Goal: Communication & Community: Answer question/provide support

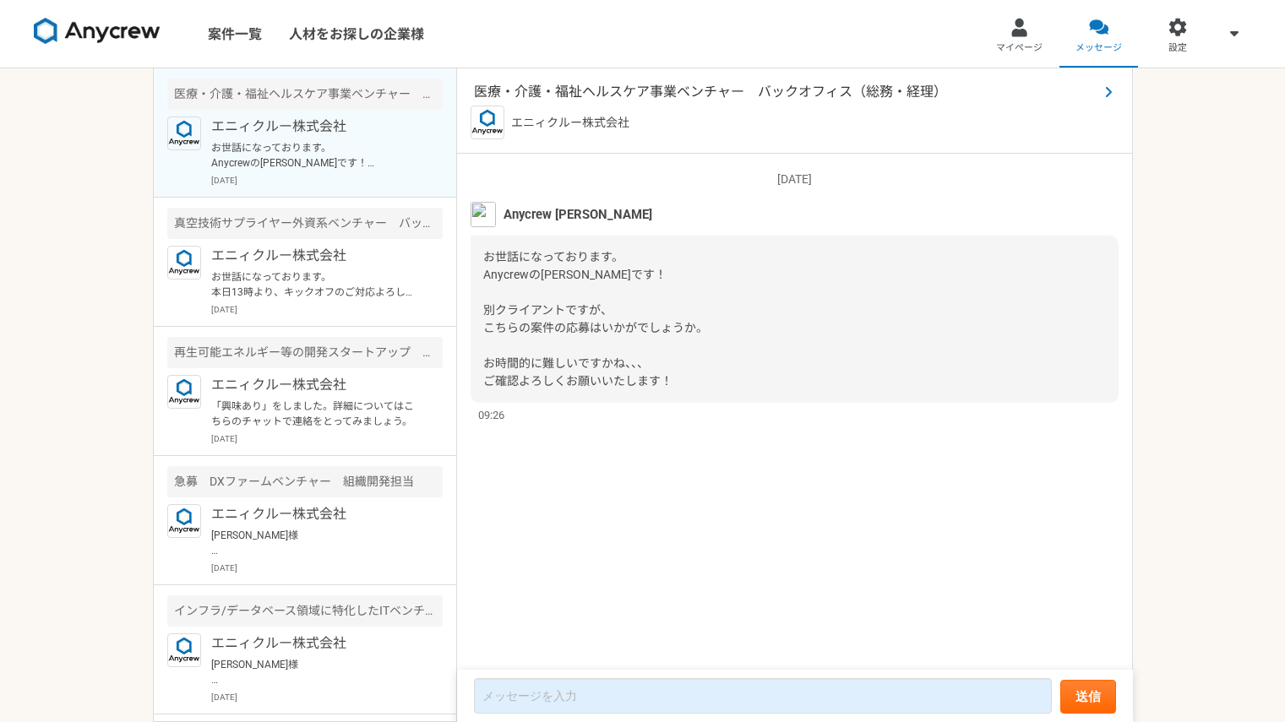
click at [656, 100] on span "医療・介護・福祉ヘルスケア事業ベンチャー　バックオフィス（総務・経理）" at bounding box center [786, 92] width 624 height 20
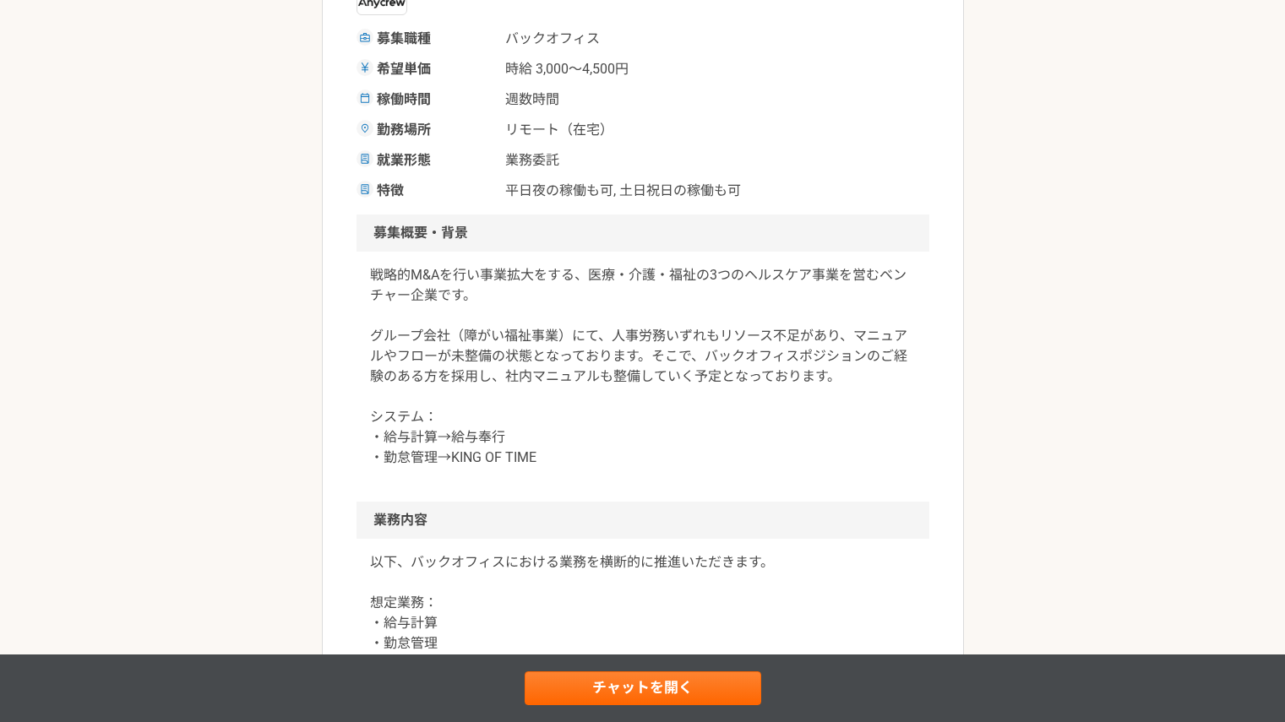
scroll to position [318, 0]
click at [636, 369] on p "戦略的M&Aを行い事業拡大をする、医療・介護・福祉の3つのヘルスケア事業を営むベンチャー企業です。 グループ会社（障がい福祉事業）にて、人事労務いずれもリソー…" at bounding box center [643, 367] width 546 height 203
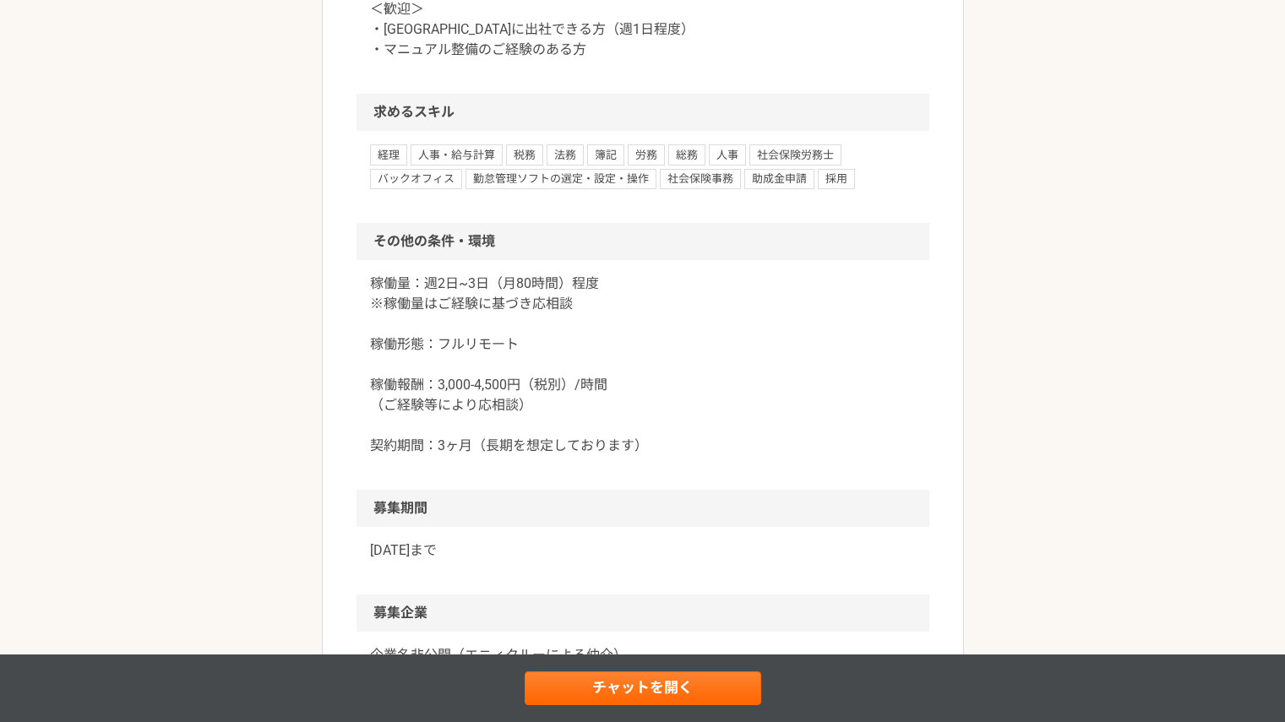
scroll to position [1609, 0]
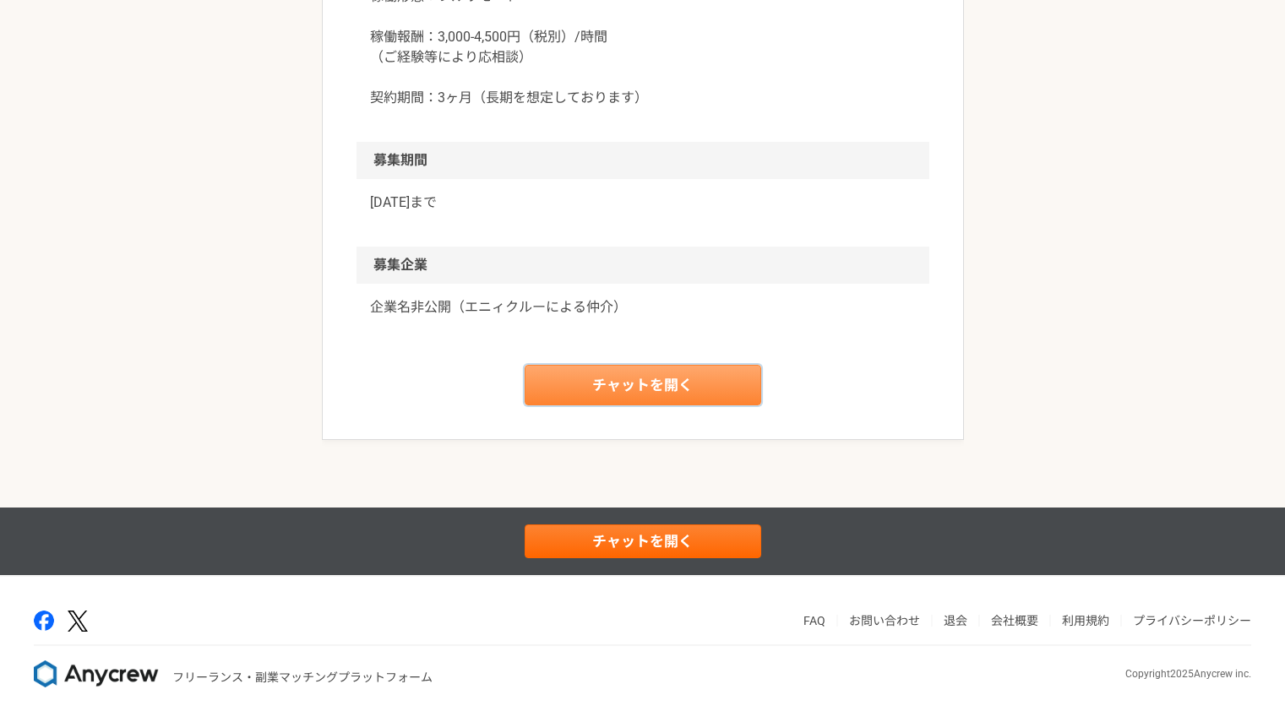
click at [616, 399] on link "チャットを開く" at bounding box center [643, 385] width 237 height 41
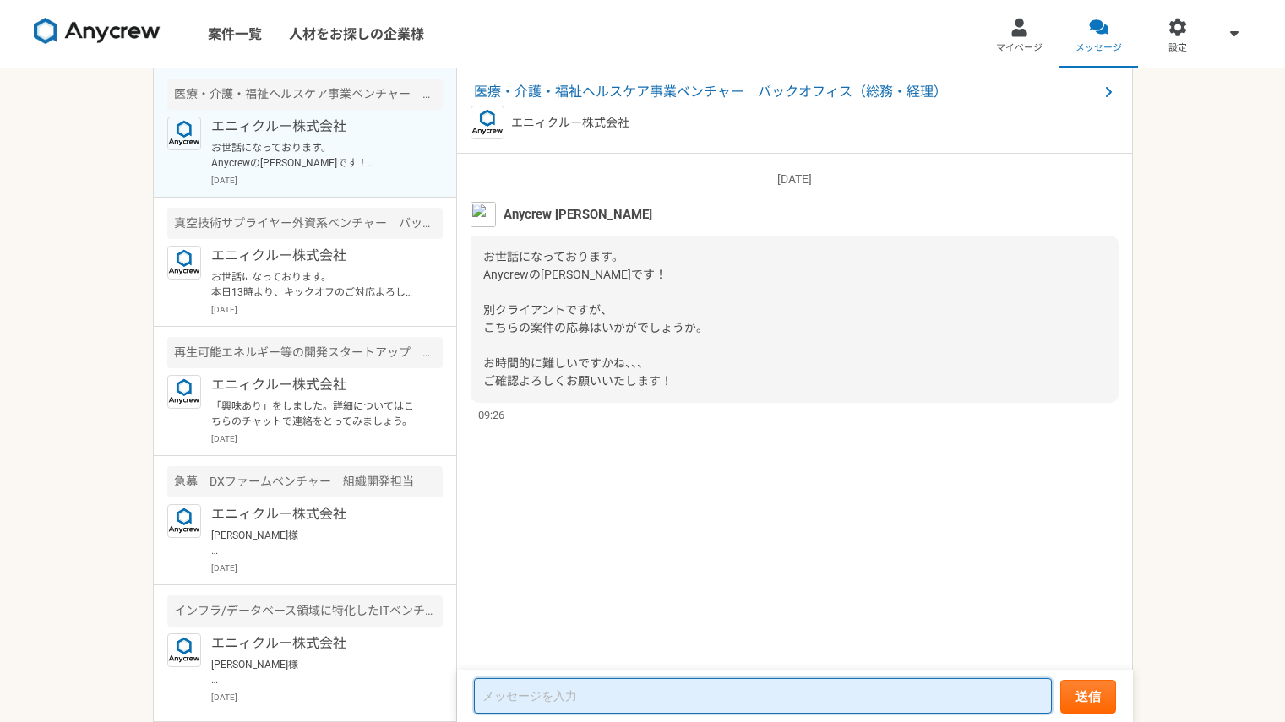
click at [543, 699] on textarea at bounding box center [763, 695] width 578 height 35
type textarea "お世話になっております。"
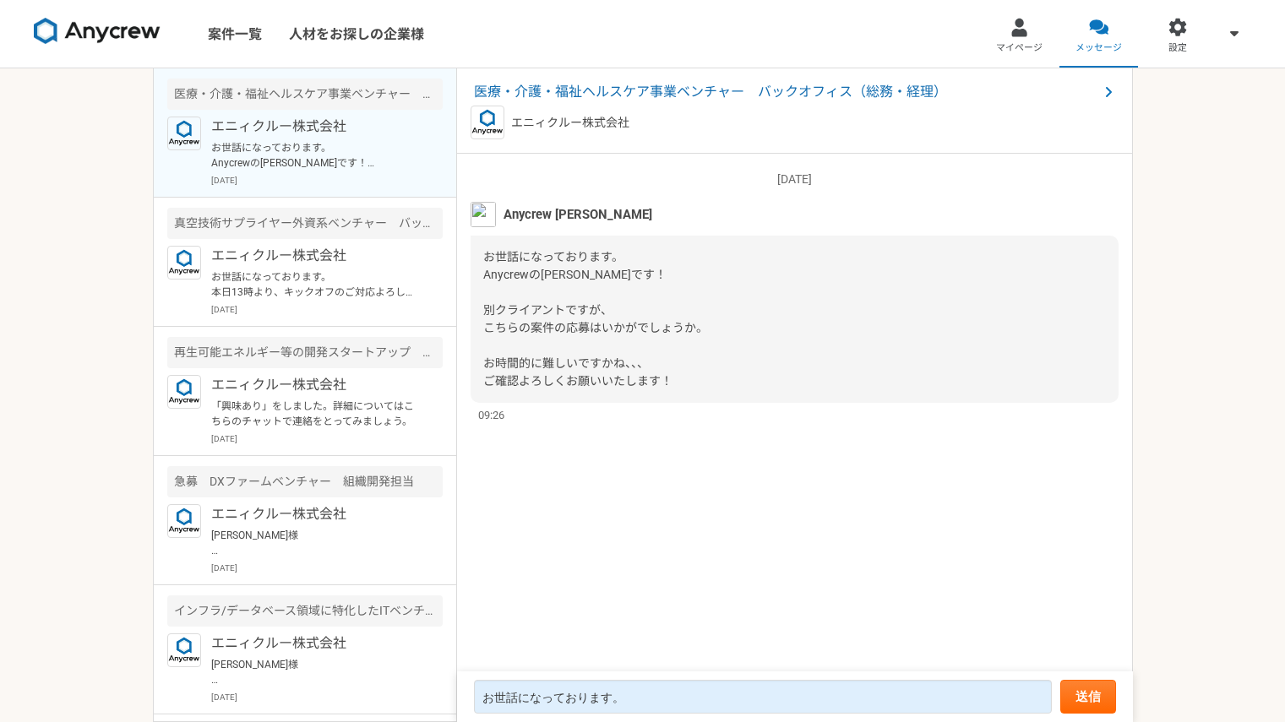
click at [524, 437] on div "[DATE] [PERSON_NAME]になっております。 Anycrewの[PERSON_NAME]です！ 別クライアントですが、 こちらの案件の応募はいか…" at bounding box center [795, 413] width 676 height 518
click at [667, 94] on span "医療・介護・福祉ヘルスケア事業ベンチャー　バックオフィス（総務・経理）" at bounding box center [786, 92] width 624 height 20
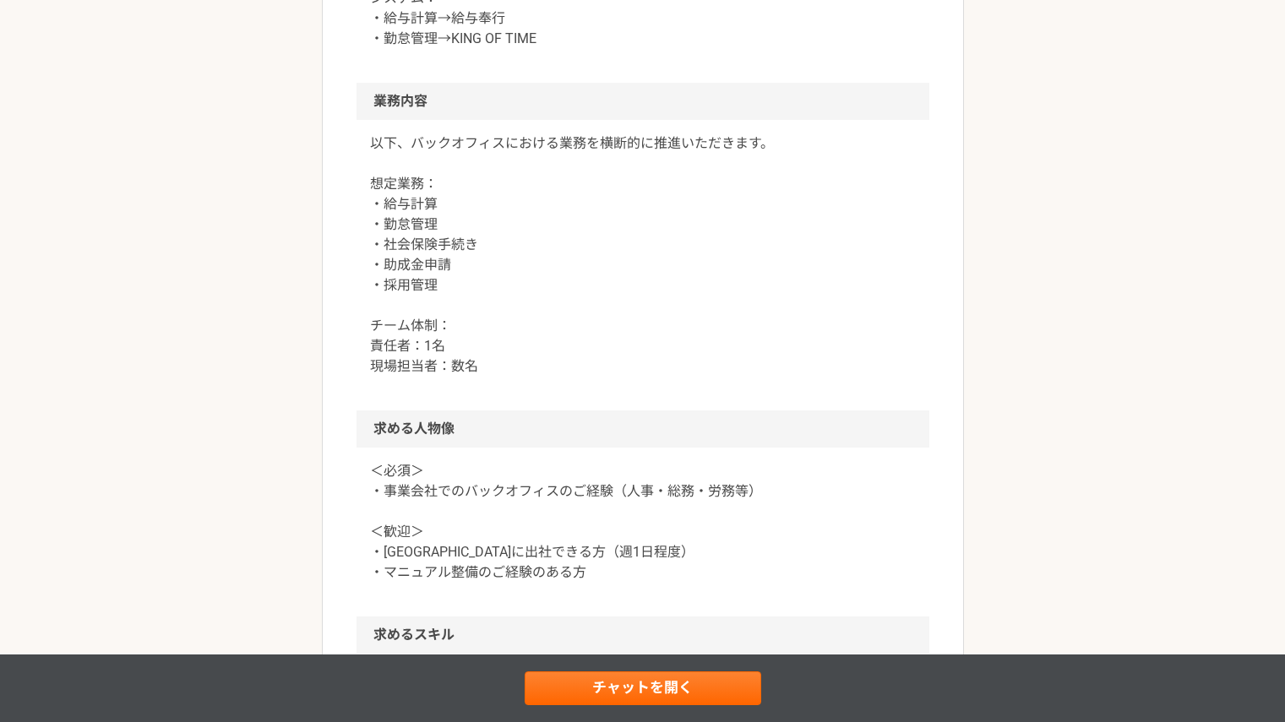
scroll to position [759, 0]
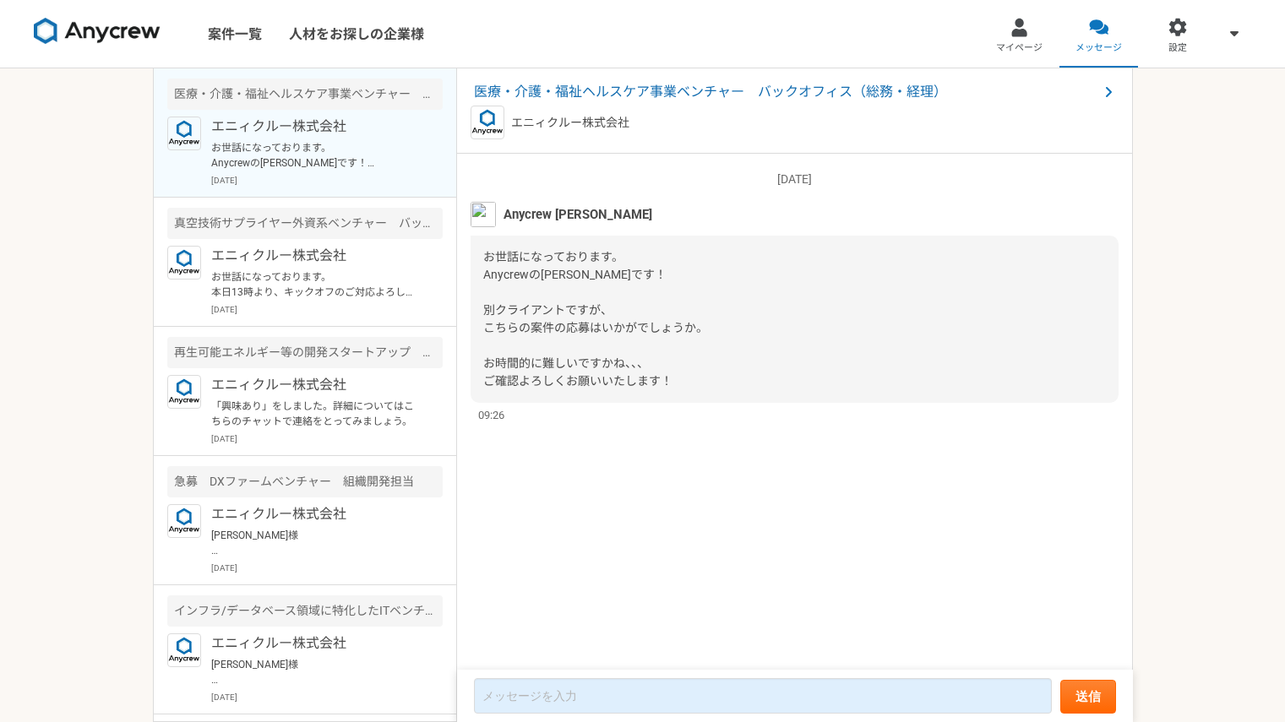
click at [531, 528] on div "[DATE] [PERSON_NAME]になっております。 Anycrewの[PERSON_NAME]です！ 別クライアントですが、 こちらの案件の応募はいか…" at bounding box center [795, 413] width 676 height 518
click at [560, 499] on div "[DATE] [PERSON_NAME]になっております。 Anycrewの[PERSON_NAME]です！ 別クライアントですが、 こちらの案件の応募はいか…" at bounding box center [795, 413] width 676 height 518
click at [550, 654] on div "[DATE] [PERSON_NAME]になっております。 Anycrewの[PERSON_NAME]です！ 別クライアントですが、 こちらの案件の応募はいか…" at bounding box center [795, 413] width 676 height 518
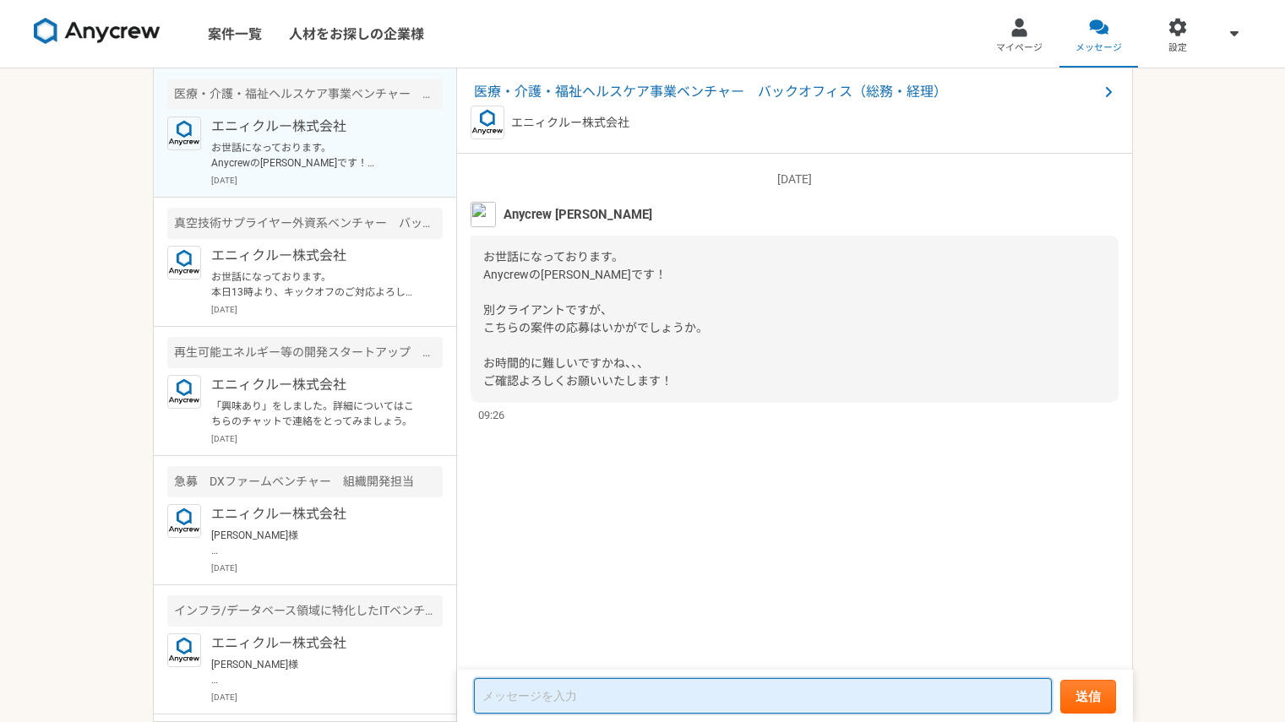
click at [600, 697] on textarea at bounding box center [763, 695] width 578 height 35
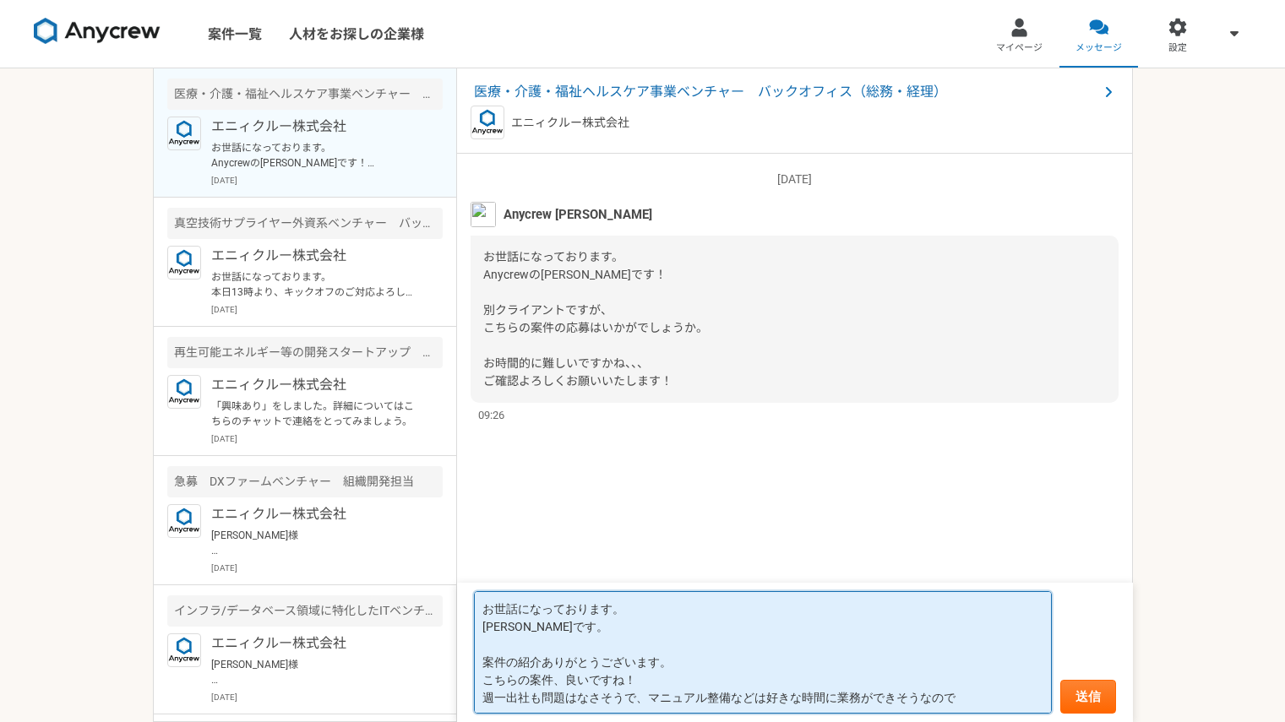
click at [988, 701] on textarea "お世話になっております。 [PERSON_NAME]です。 案件の紹介ありがとうございます。 こちらの案件、良いですね！ 週一出社も問題はなさそうで、マニュア…" at bounding box center [763, 652] width 578 height 122
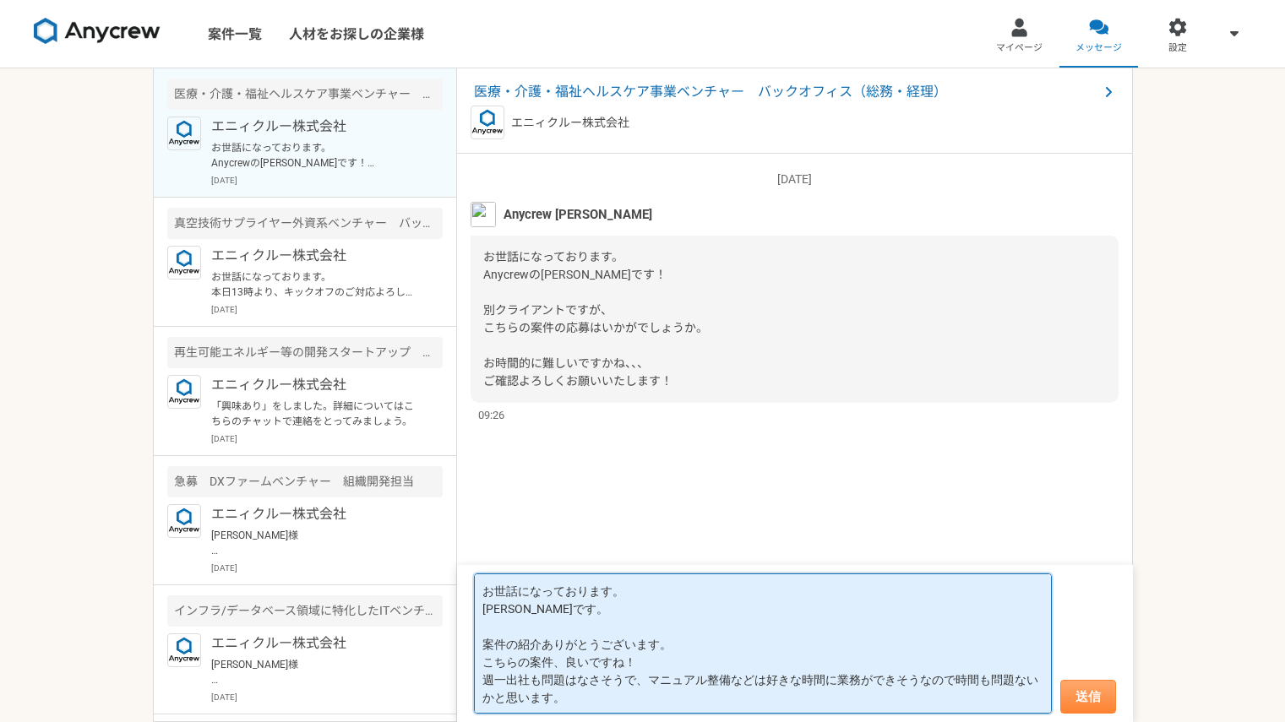
type textarea "お世話になっております。 [PERSON_NAME]です。 案件の紹介ありがとうございます。 こちらの案件、良いですね！ 週一出社も問題はなさそうで、マニュア…"
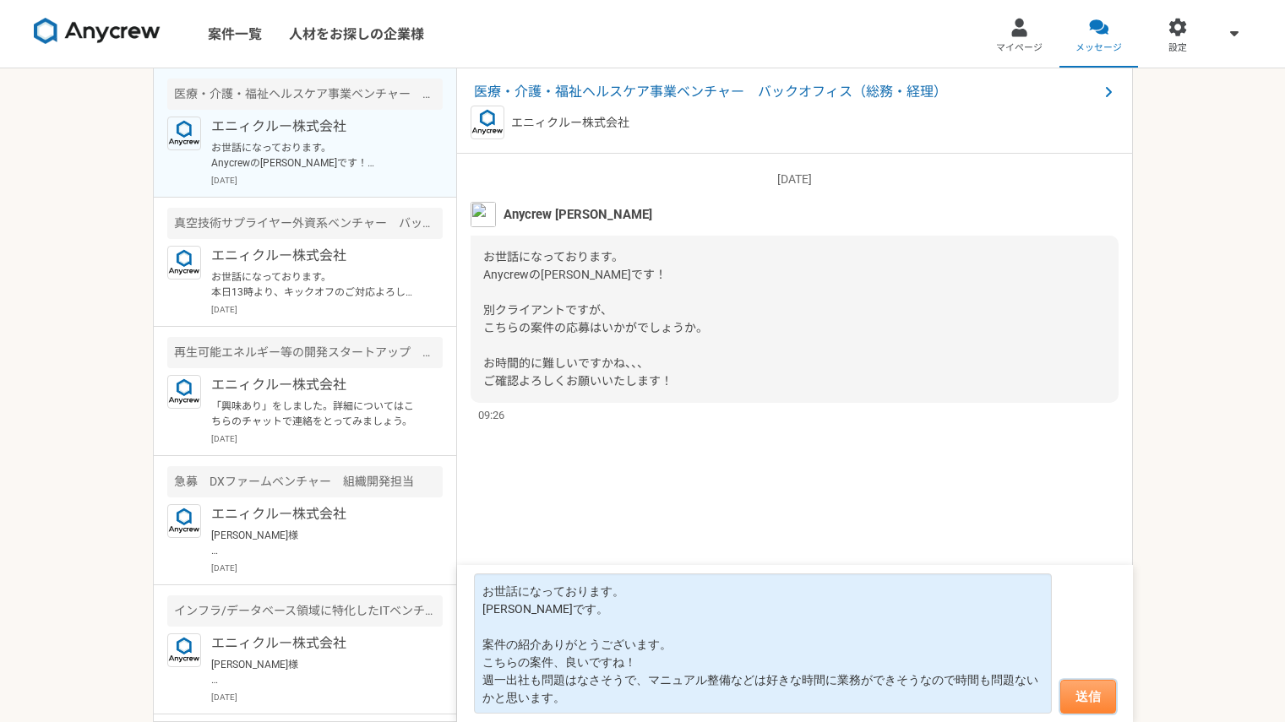
click at [1093, 691] on button "送信" at bounding box center [1088, 697] width 56 height 34
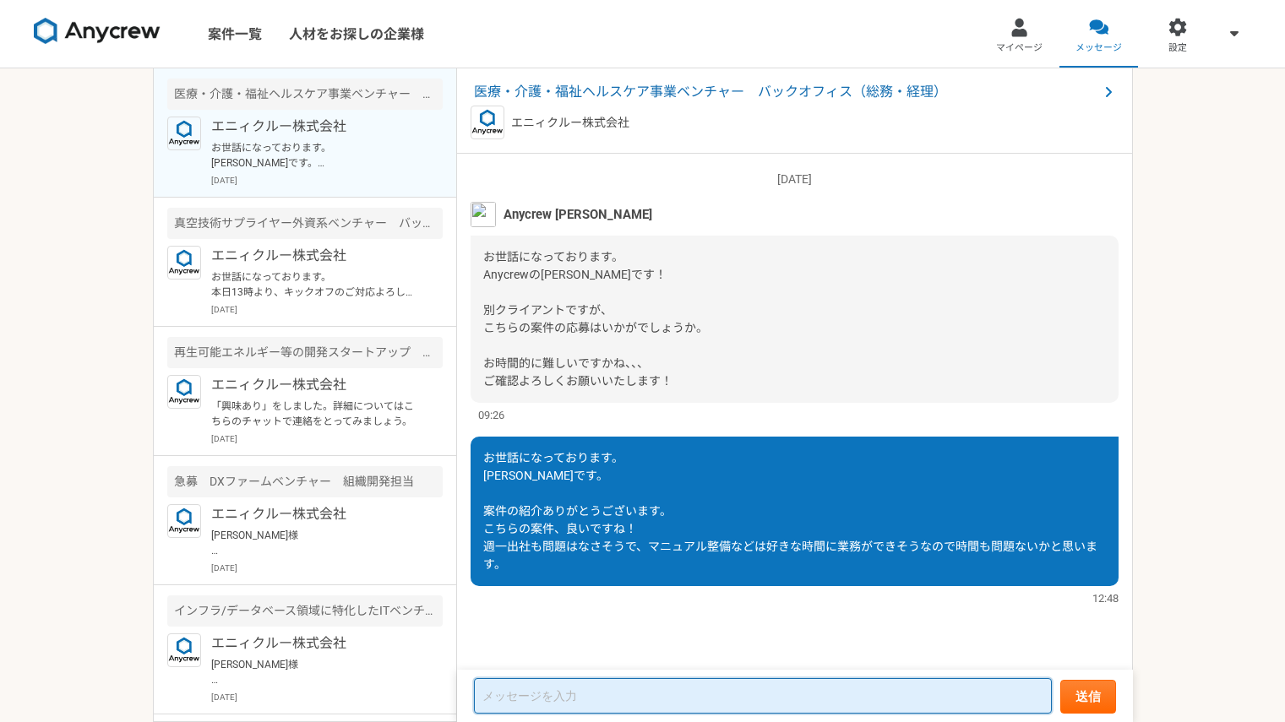
click at [634, 700] on textarea at bounding box center [763, 695] width 578 height 35
click at [656, 701] on textarea "ライボルト様ですが、 とりあえず2日終えて、" at bounding box center [763, 688] width 578 height 52
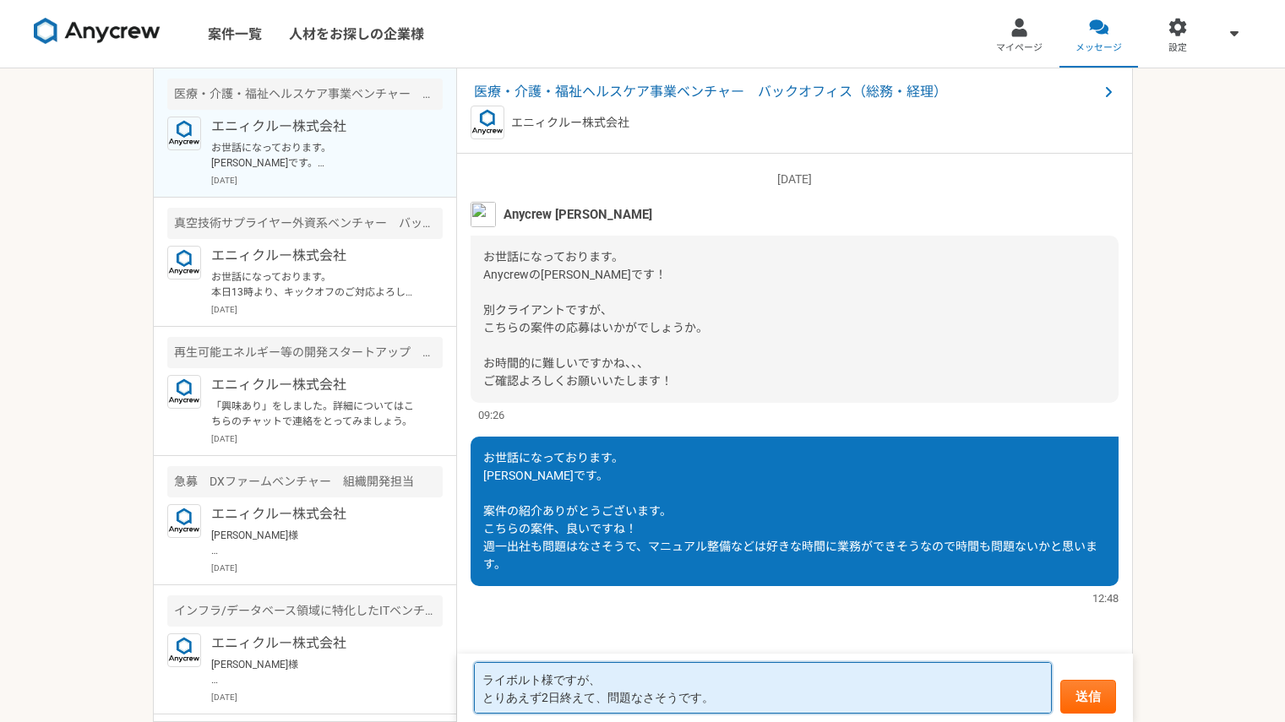
drag, startPoint x: 748, startPoint y: 697, endPoint x: 521, endPoint y: 665, distance: 229.5
click at [521, 665] on textarea "ライボルト様ですが、 とりあえず2日終えて、問題なさそうです。" at bounding box center [763, 688] width 578 height 52
click at [738, 699] on textarea "ライボルト様ですが、 とりあえず2日終えて、問題なさそうです。" at bounding box center [763, 688] width 578 height 52
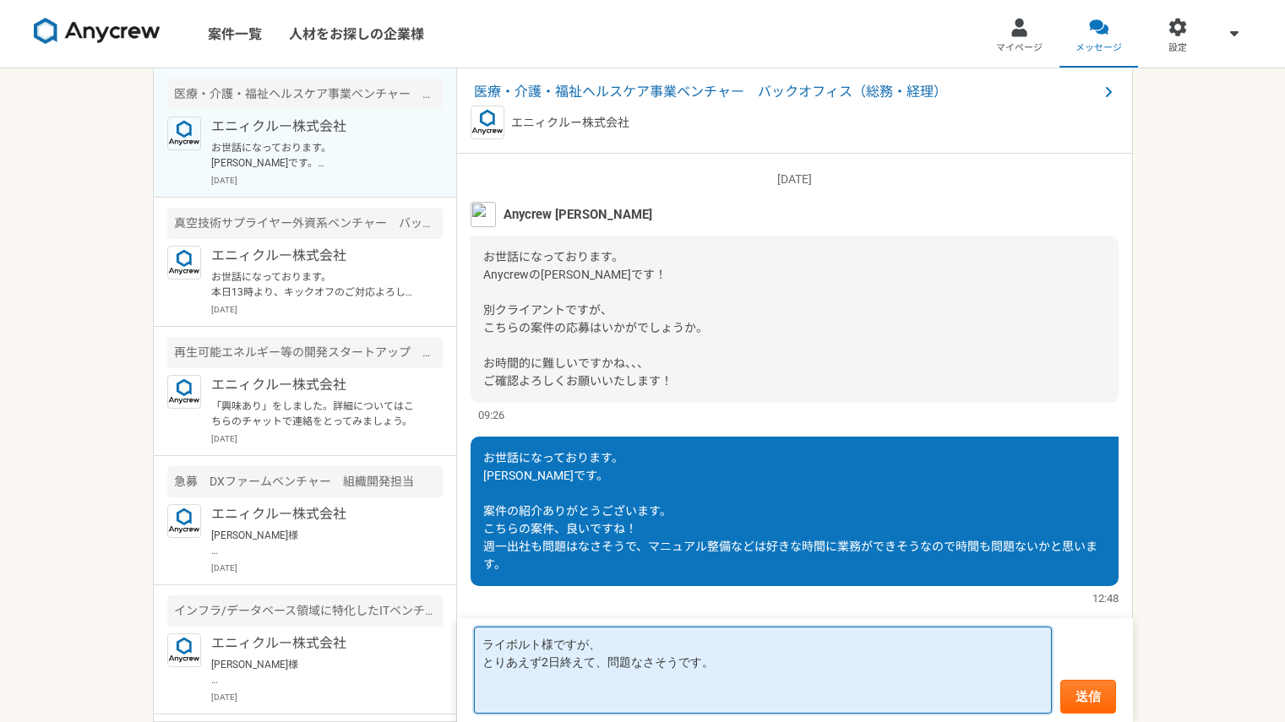
click at [557, 664] on textarea "ライボルト様ですが、 とりあえず2日終えて、問題なさそうです。" at bounding box center [763, 670] width 578 height 87
click at [524, 696] on textarea "ライボルト様ですが、 とりあえず2日間終えて、問題なさそうです。" at bounding box center [763, 670] width 578 height 87
click at [727, 665] on textarea "ライボルト様ですが、 とりあえず2日間終えて、問題なさそうです。" at bounding box center [763, 670] width 578 height 87
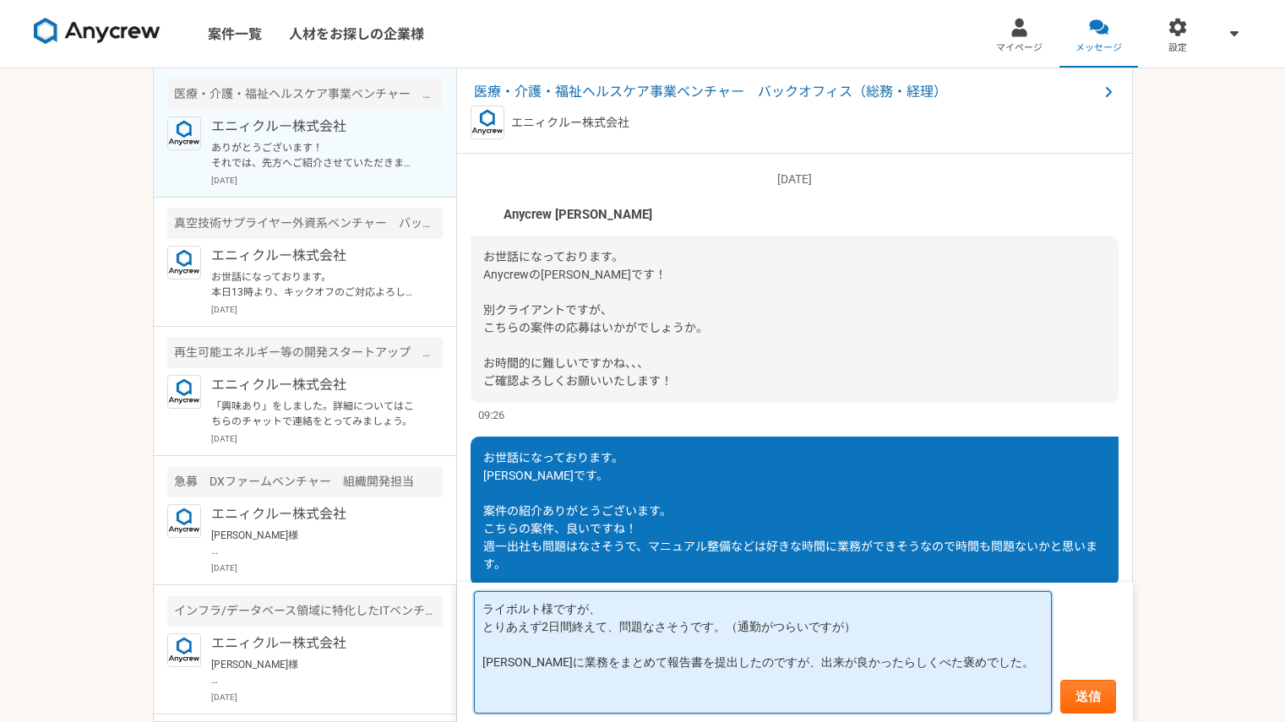
scroll to position [278, 0]
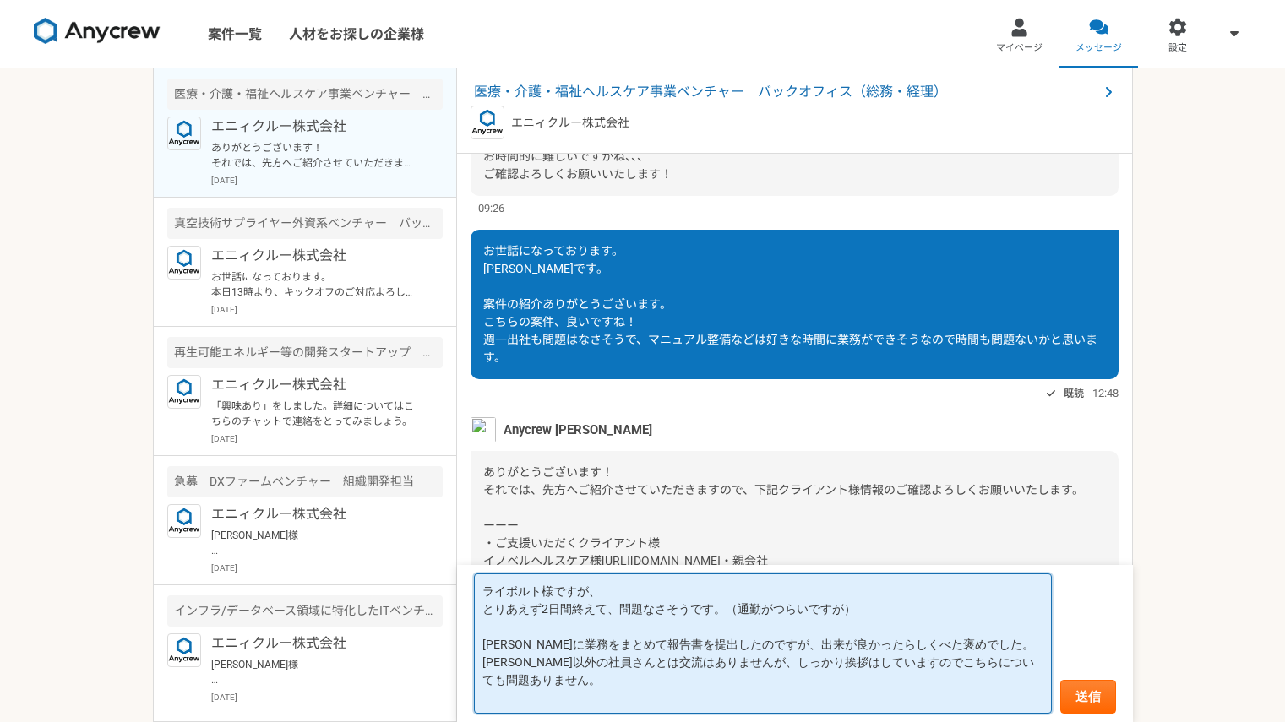
click at [1004, 644] on textarea "ライボルト様ですが、 とりあえず2日間終えて、問題なさそうです。（通勤がつらいですが） [PERSON_NAME]に業務をまとめて報告書を提出したのですが、出…" at bounding box center [763, 644] width 578 height 140
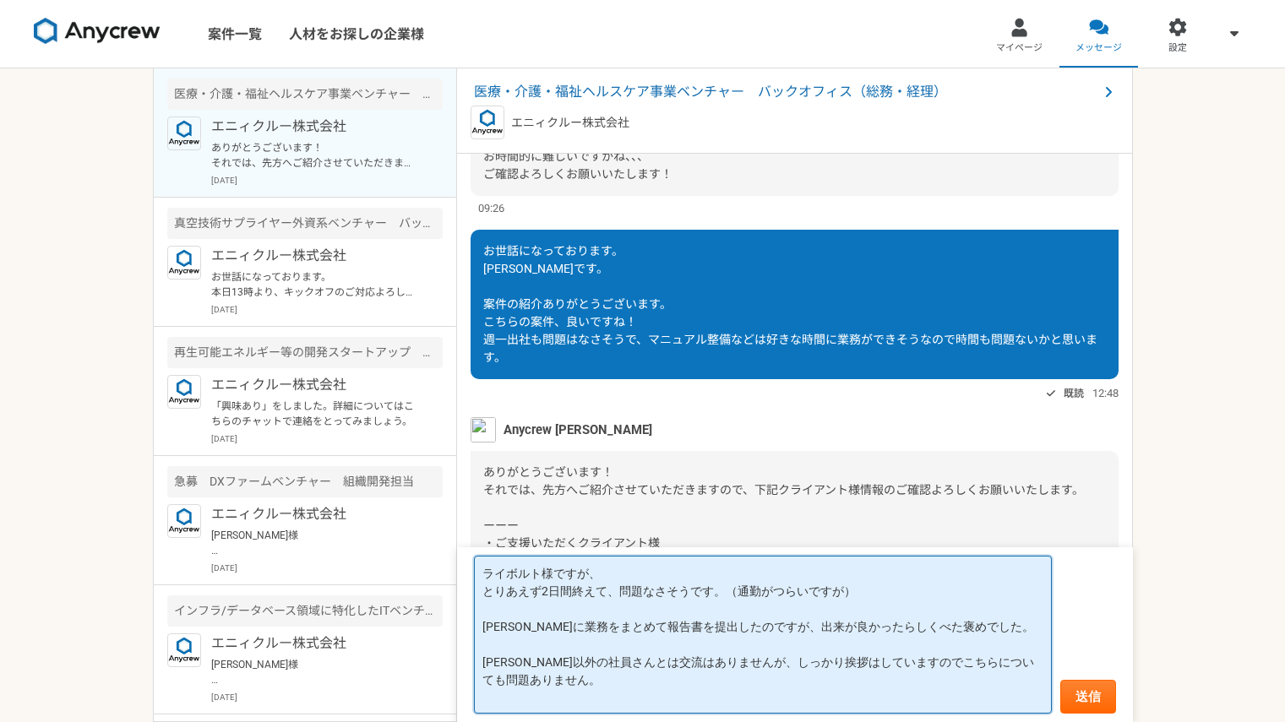
type textarea "ライボルト様ですが、 とりあえず2日間終えて、問題なさそうです。（通勤がつらいですが） [PERSON_NAME]に業務をまとめて報告書を提出したのですが、出…"
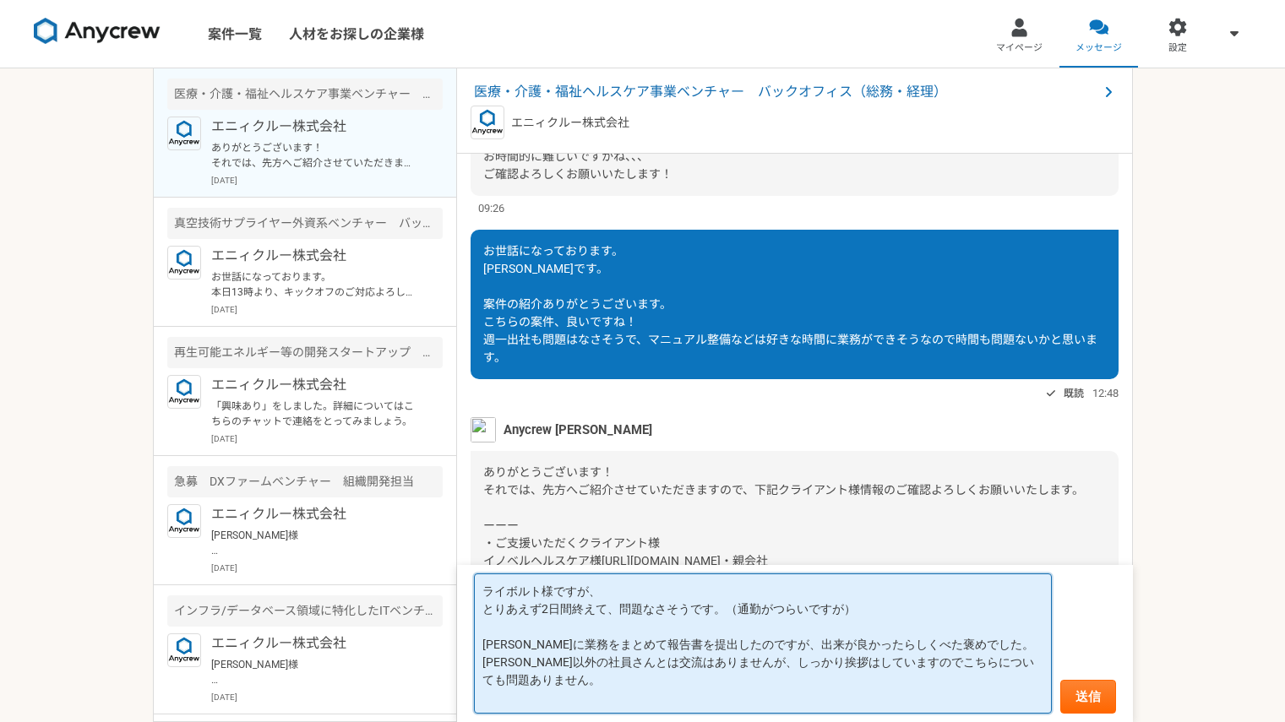
drag, startPoint x: 608, startPoint y: 679, endPoint x: 470, endPoint y: 565, distance: 179.4
click at [470, 565] on form "ライボルト様ですが、 とりあえず2日間終えて、問題なさそうです。（通勤がつらいですが） [PERSON_NAME]に業務をまとめて報告書を提出したのですが、出…" at bounding box center [795, 643] width 676 height 157
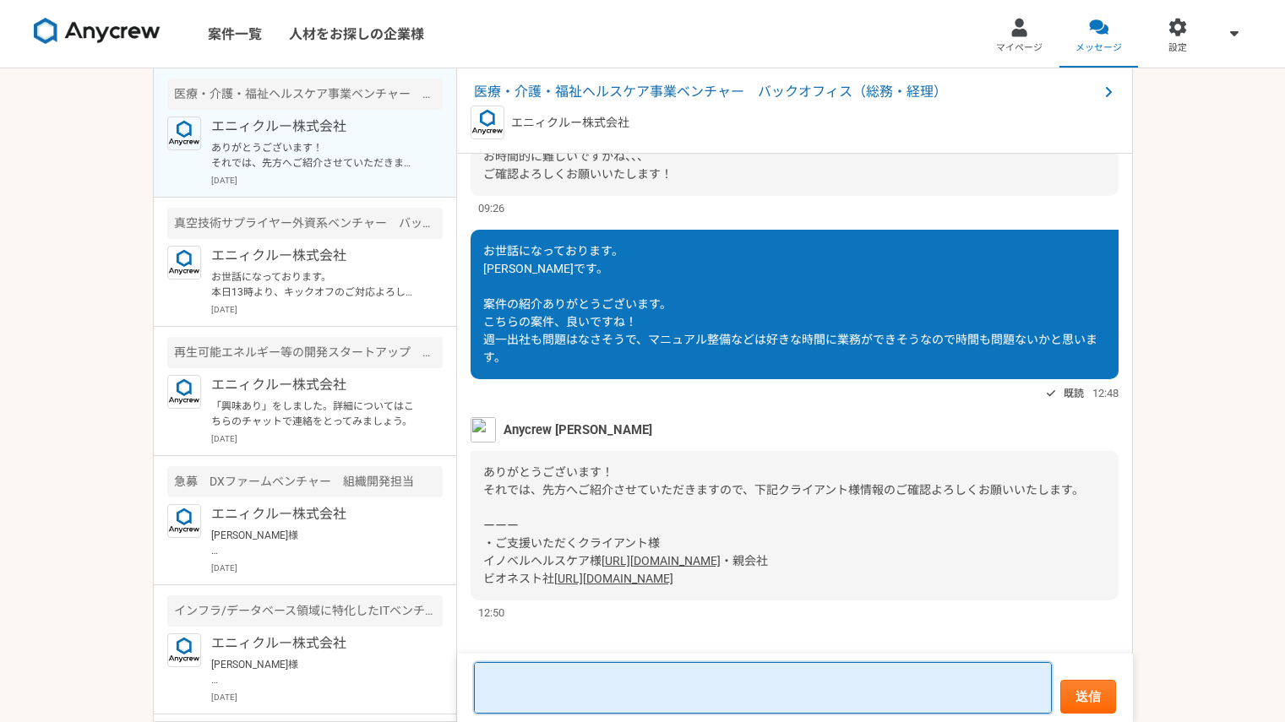
scroll to position [2, 0]
click at [509, 677] on textarea at bounding box center [763, 688] width 578 height 52
paste textarea "ライボルト様ですが、ひとまず2日間の勤務を終え、特に問題なく進められています。 通勤は少し大変ですが、業務自体には支障ありません。 また、[PERSON_NA…"
type textarea "ライボルト様ですが、ひとまず2日間の勤務を終え、特に問題なく進められています。 通勤は少し大変ですが、業務自体には支障ありません。 また、[PERSON_NA…"
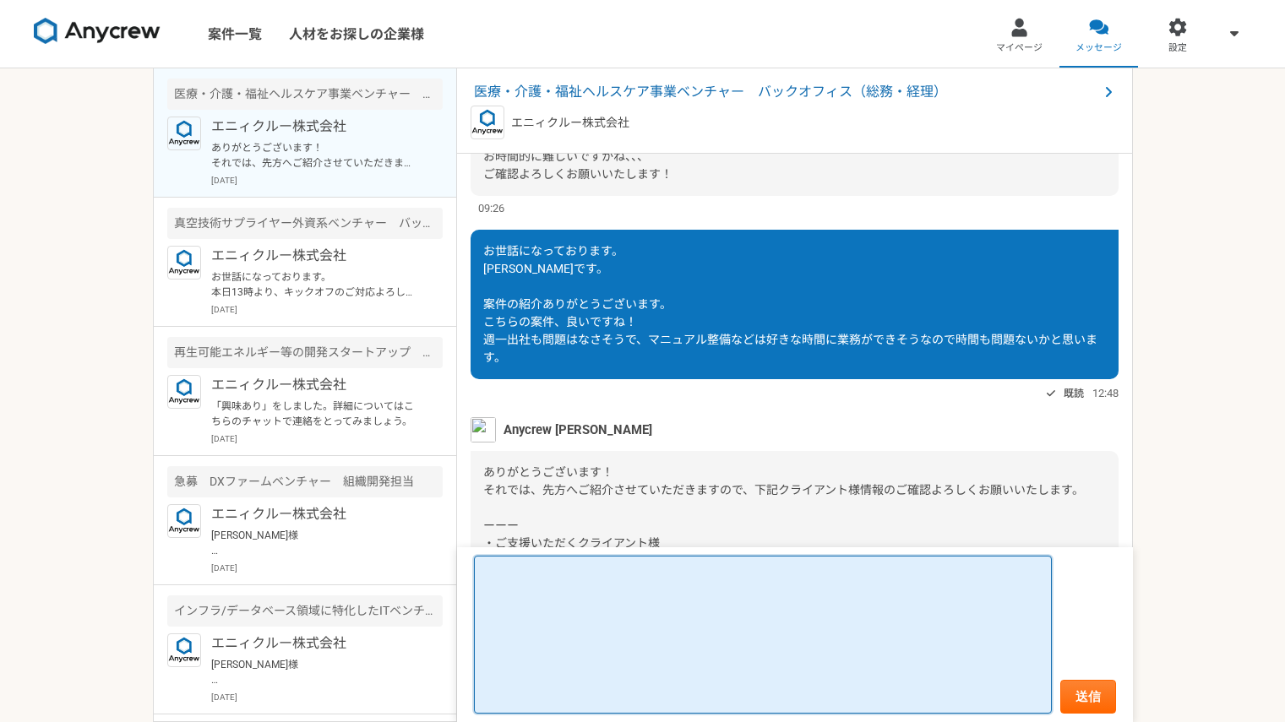
scroll to position [0, 0]
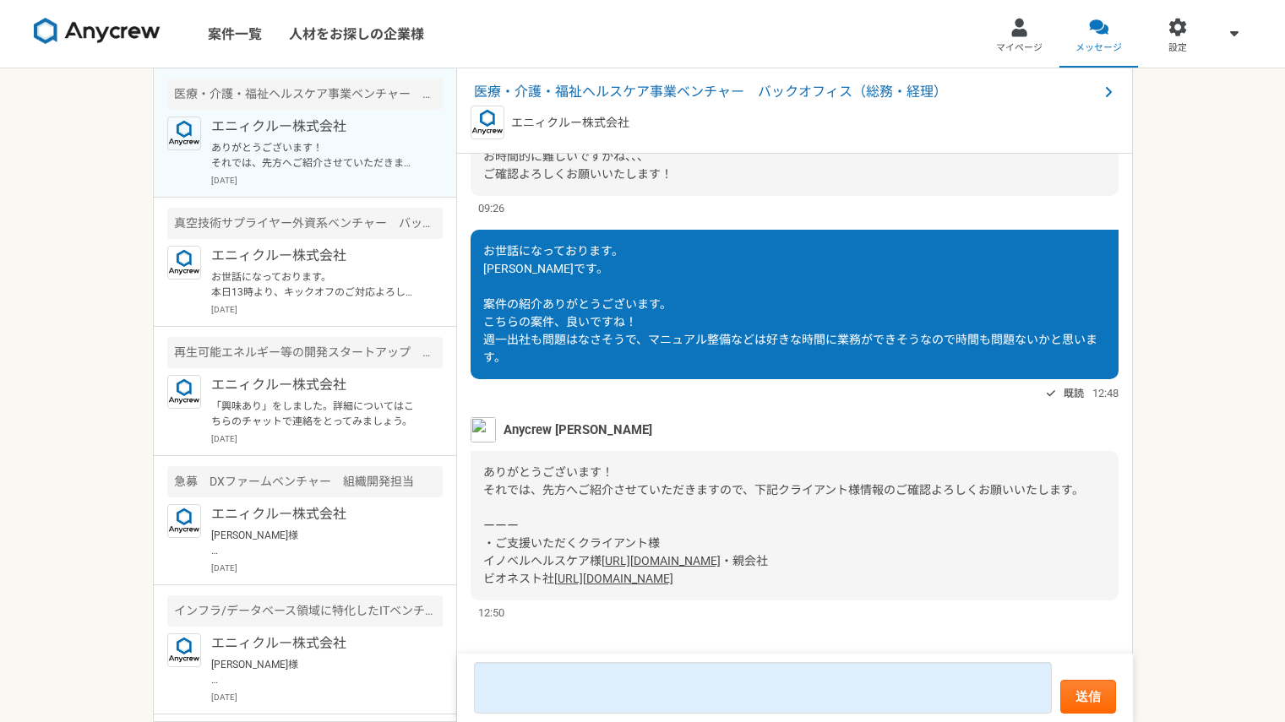
click at [618, 554] on link "[URL][DOMAIN_NAME]" at bounding box center [660, 561] width 119 height 14
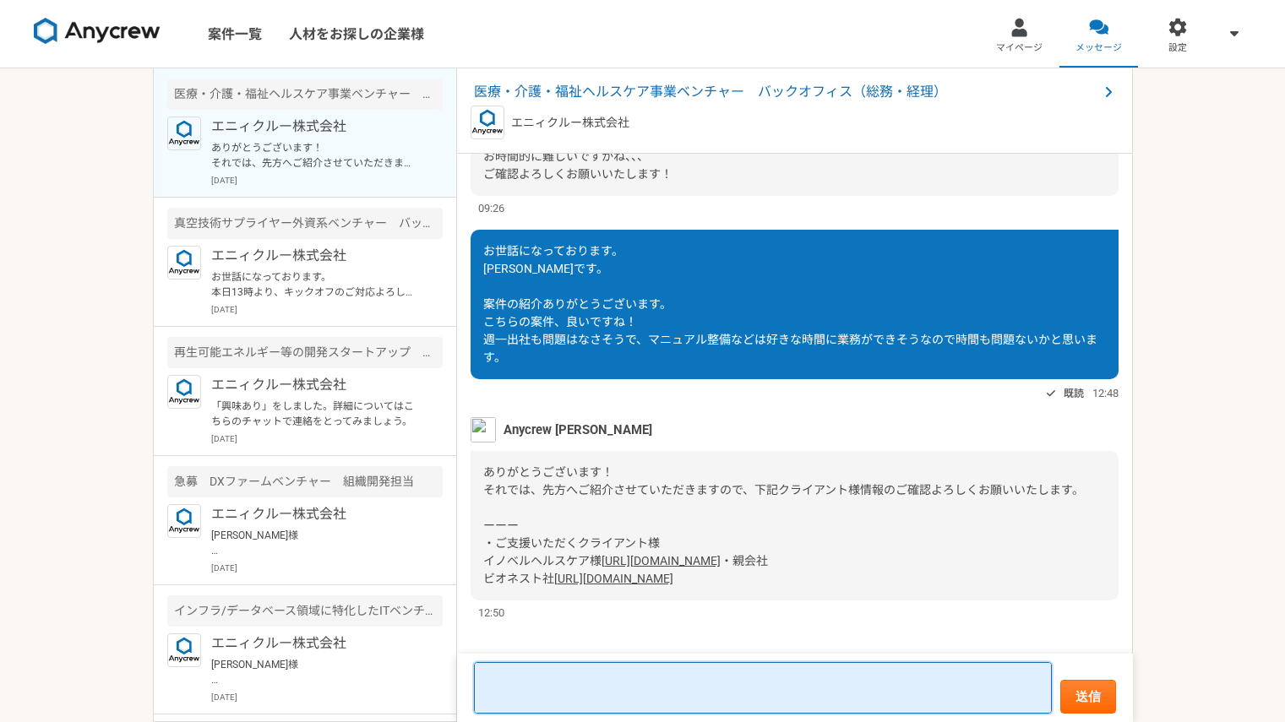
click at [562, 680] on textarea at bounding box center [763, 688] width 578 height 52
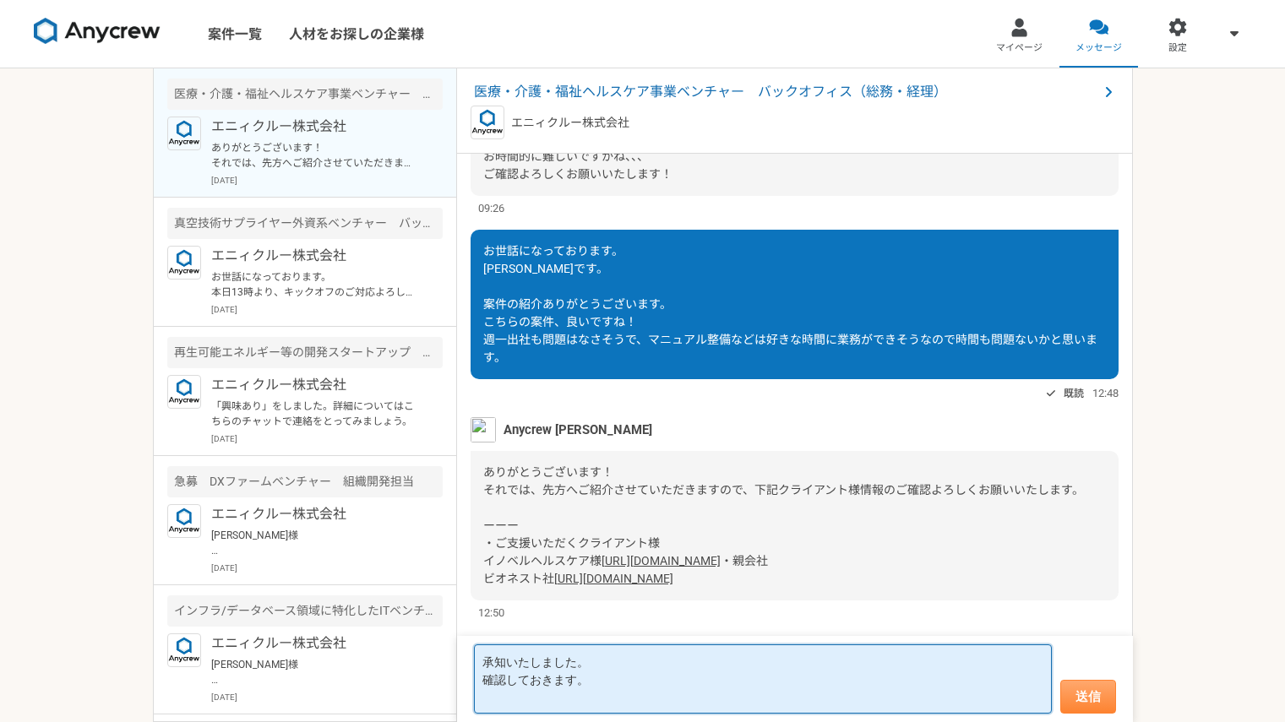
type textarea "承知いたしました。 確認しておきます。"
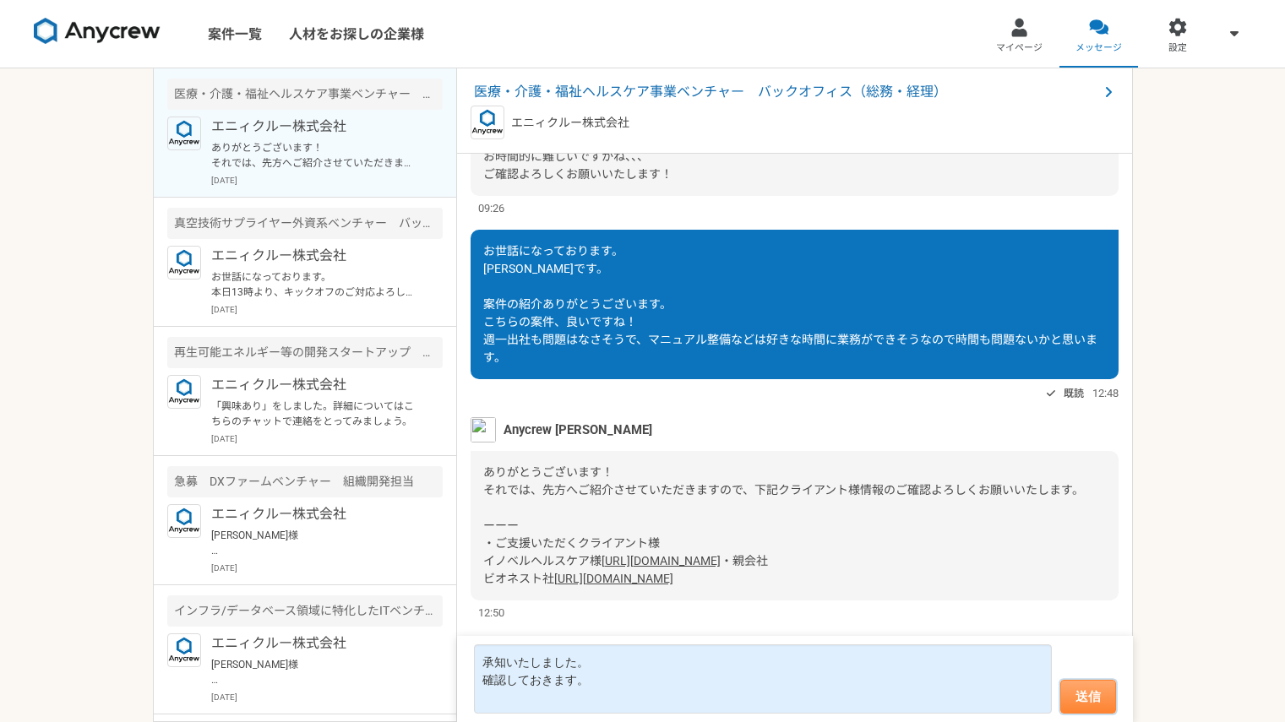
click at [1075, 700] on button "送信" at bounding box center [1088, 697] width 56 height 34
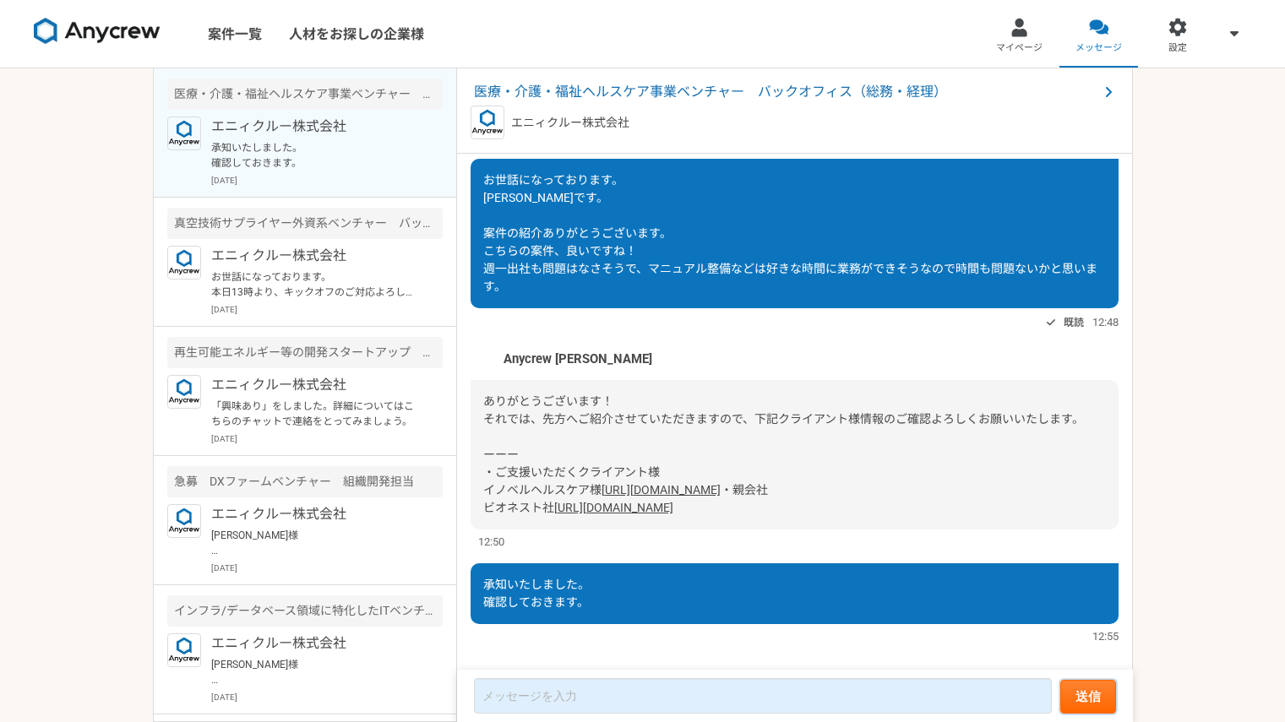
scroll to position [373, 0]
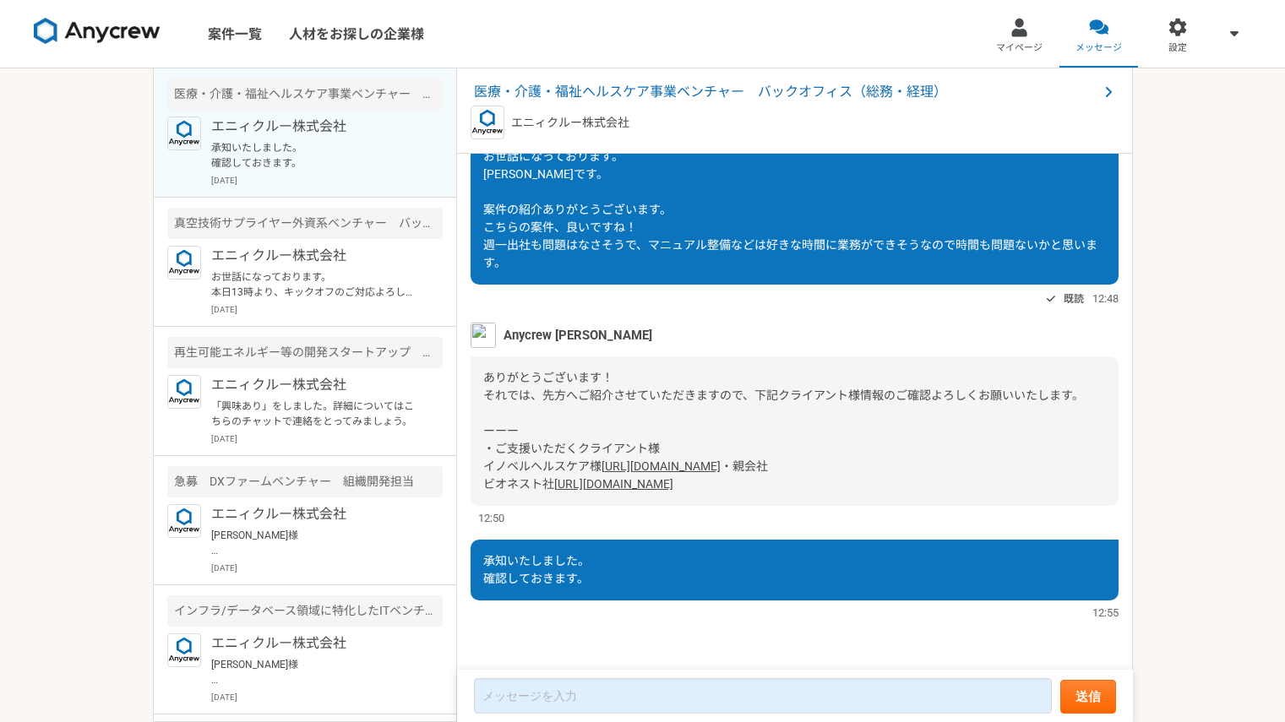
click at [533, 613] on div "12:55" at bounding box center [795, 613] width 648 height 16
drag, startPoint x: 533, startPoint y: 613, endPoint x: 659, endPoint y: 489, distance: 176.8
click at [659, 489] on div "[DATE] [PERSON_NAME]になっております。 Anycrewの[PERSON_NAME]です！ 別クライアントですが、 こちらの案件の応募はいか…" at bounding box center [795, 413] width 676 height 518
click at [659, 489] on div "ありがとうございます！ それでは、先方へご紹介させていただきますので、下記クライアント様情報のご確認よろしくお願いいたします。 ーーー ・ご支援いただくクライ…" at bounding box center [795, 431] width 648 height 150
drag, startPoint x: 659, startPoint y: 489, endPoint x: 471, endPoint y: 383, distance: 215.6
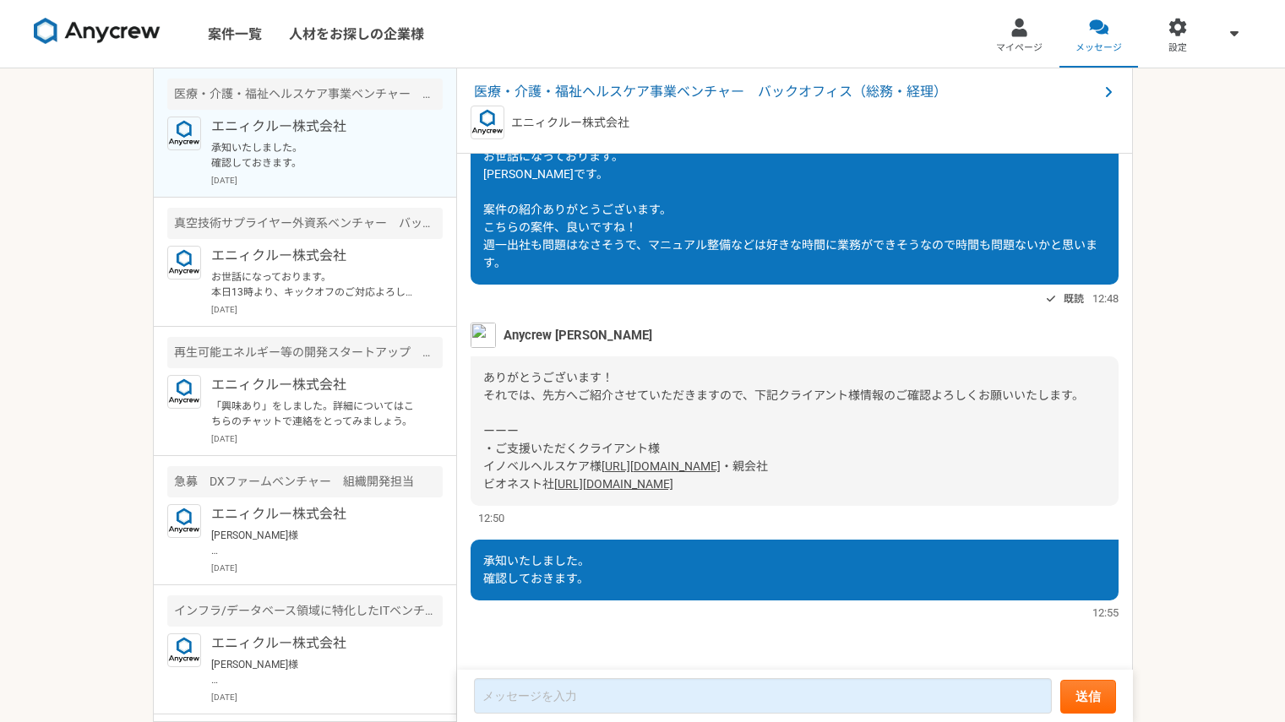
click at [471, 383] on div "ありがとうございます！ それでは、先方へご紹介させていただきますので、下記クライアント様情報のご確認よろしくお願いいたします。 ーーー ・ご支援いただくクライ…" at bounding box center [795, 431] width 648 height 150
copy div "・ご支援いただくクライアント様 イノベルヘルスケア様 [URL][DOMAIN_NAME] ・親会社 ビオネスト社 [URL][DOMAIN_NAME]"
click at [571, 244] on div "[DATE] [PERSON_NAME]になっております。 Anycrewの[PERSON_NAME]です！ 別クライアントですが、 こちらの案件の応募はいか…" at bounding box center [795, 413] width 676 height 518
click at [680, 89] on span "医療・介護・福祉ヘルスケア事業ベンチャー　バックオフィス（総務・経理）" at bounding box center [786, 92] width 624 height 20
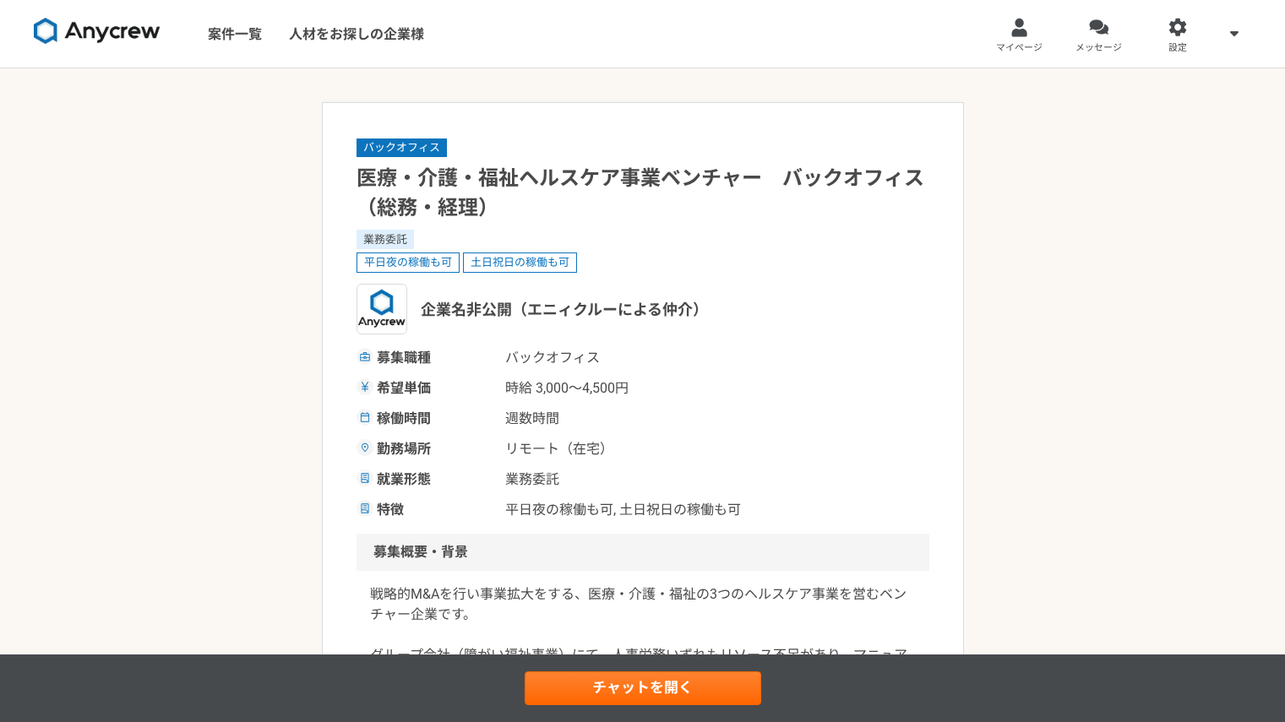
click at [550, 173] on h1 "医療・介護・福祉ヘルスケア事業ベンチャー　バックオフィス（総務・経理）" at bounding box center [642, 193] width 573 height 59
